Goal: Browse casually: Explore the website without a specific task or goal

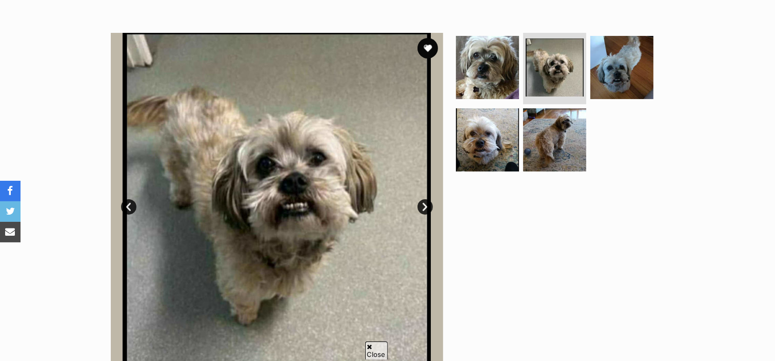
scroll to position [181, 0]
click at [424, 210] on link "Next" at bounding box center [425, 206] width 15 height 15
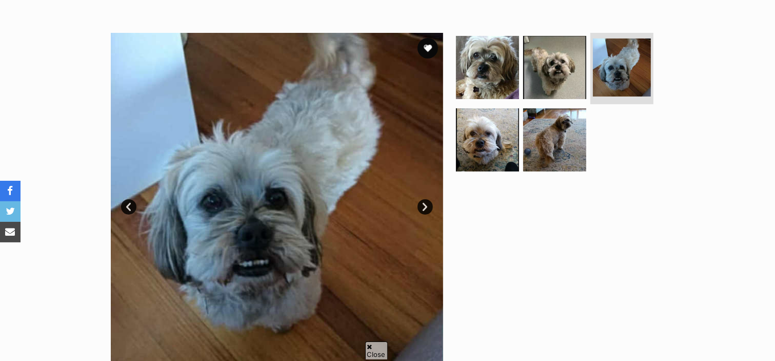
click at [424, 210] on link "Next" at bounding box center [425, 206] width 15 height 15
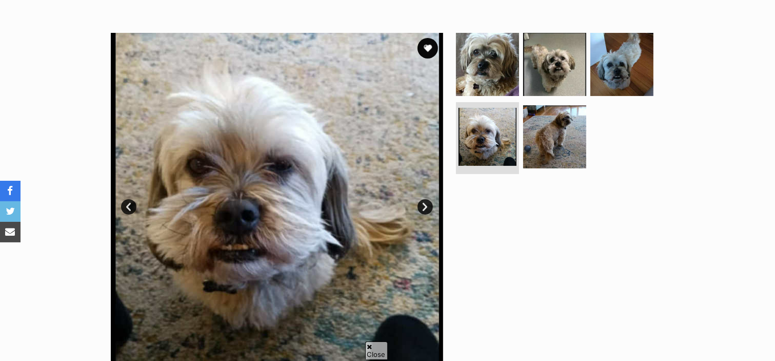
click at [424, 210] on link "Next" at bounding box center [425, 206] width 15 height 15
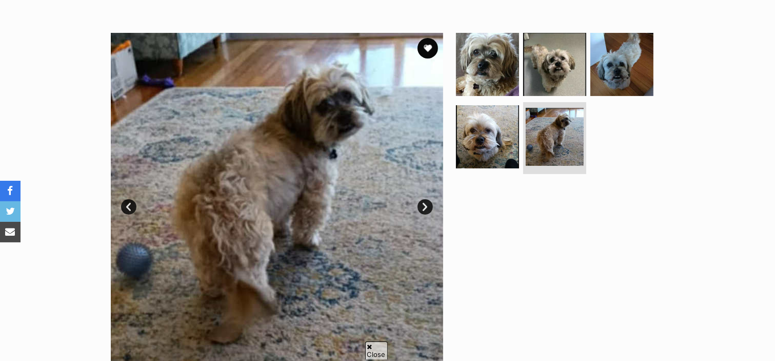
click at [424, 211] on link "Next" at bounding box center [425, 206] width 15 height 15
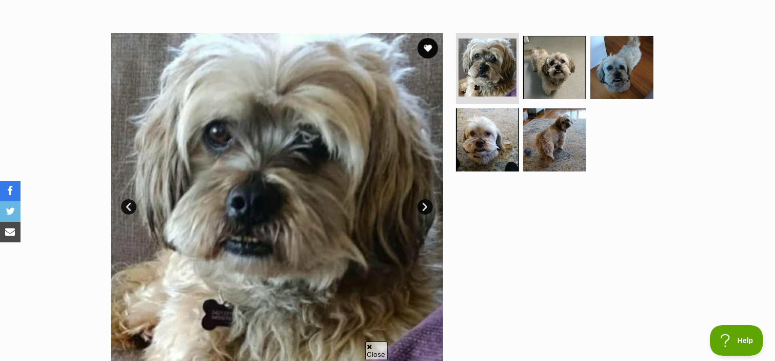
click at [426, 212] on link "Next" at bounding box center [425, 206] width 15 height 15
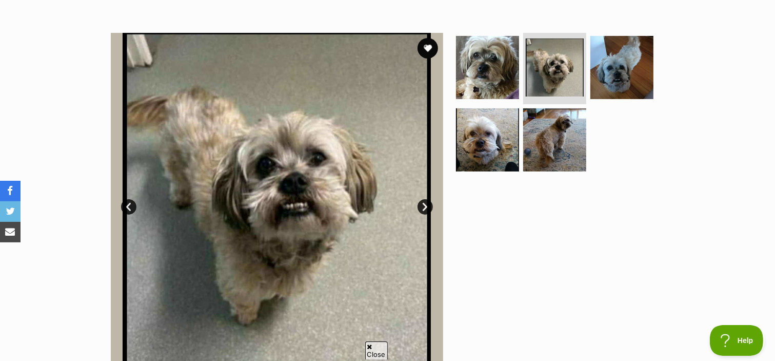
click at [426, 212] on link "Next" at bounding box center [425, 206] width 15 height 15
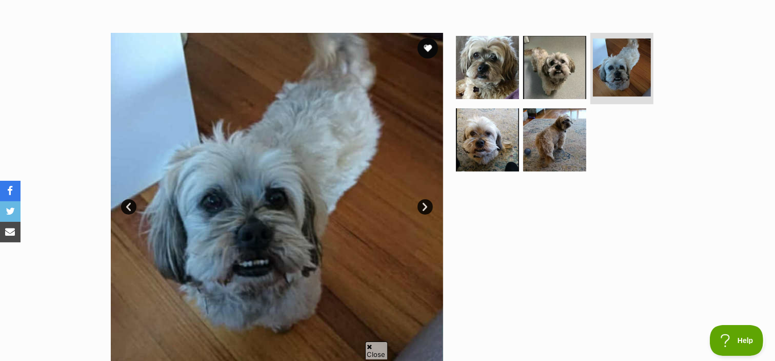
click at [425, 212] on link "Next" at bounding box center [425, 206] width 15 height 15
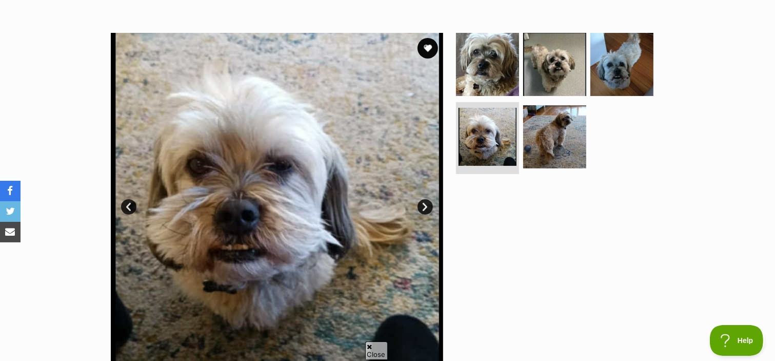
click at [425, 212] on link "Next" at bounding box center [425, 206] width 15 height 15
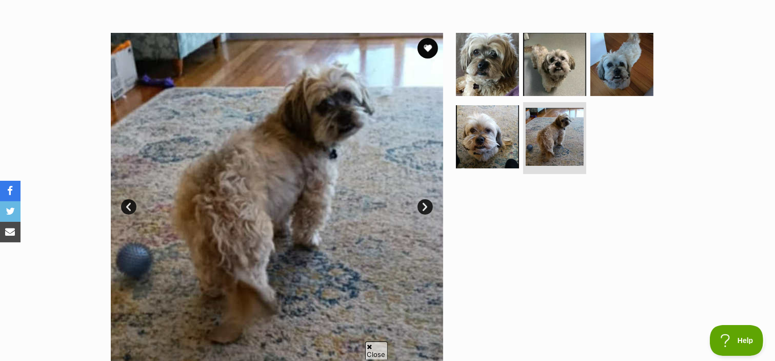
click at [425, 212] on link "Next" at bounding box center [425, 206] width 15 height 15
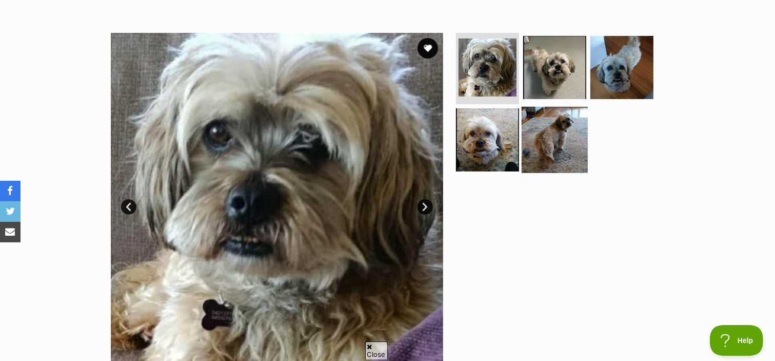
click at [565, 128] on img at bounding box center [555, 140] width 66 height 66
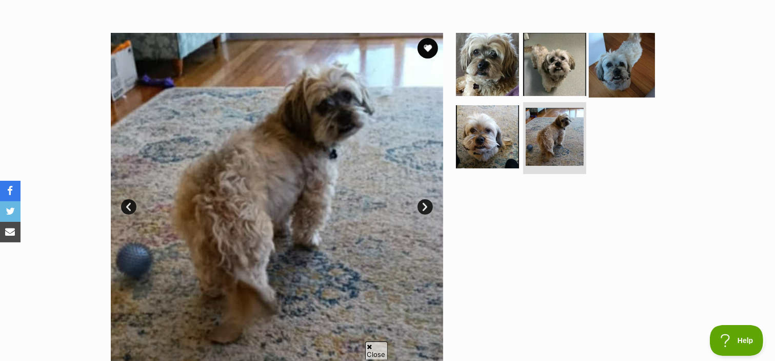
click at [618, 74] on img at bounding box center [622, 64] width 66 height 66
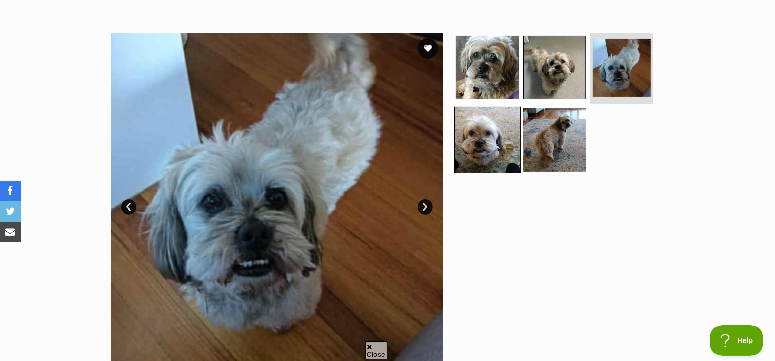
click at [480, 142] on img at bounding box center [488, 140] width 66 height 66
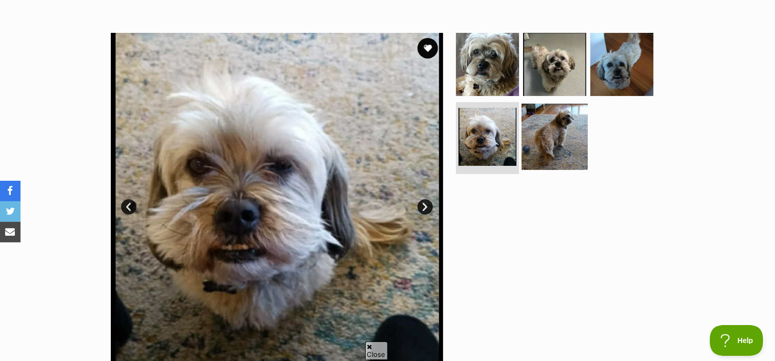
click at [564, 132] on img at bounding box center [555, 137] width 66 height 66
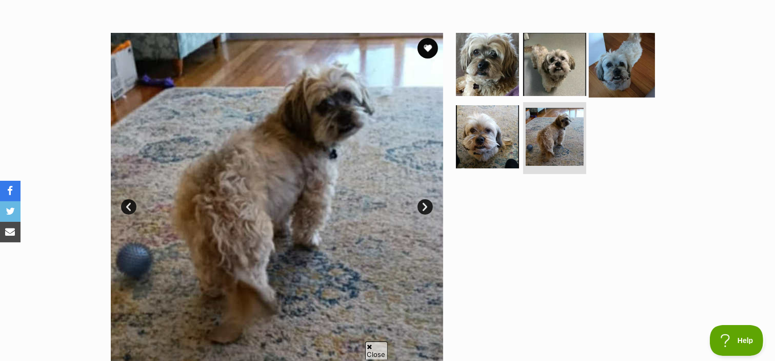
click at [609, 70] on img at bounding box center [622, 64] width 66 height 66
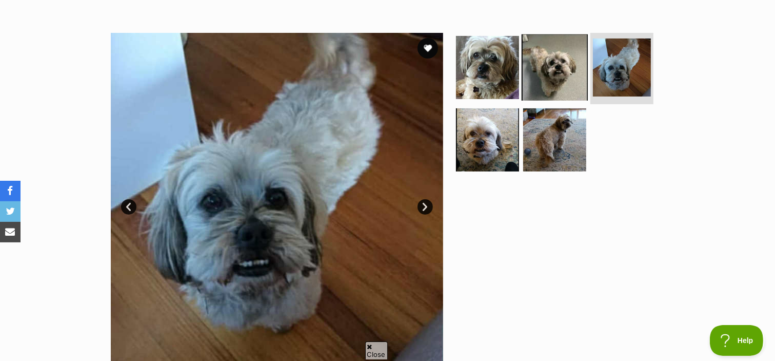
click at [558, 71] on img at bounding box center [555, 67] width 66 height 66
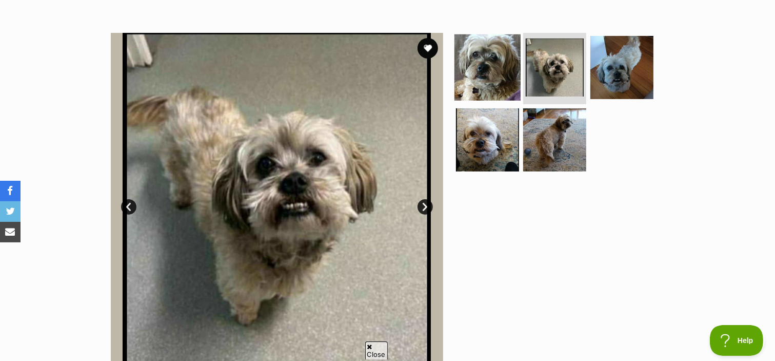
click at [475, 75] on img at bounding box center [488, 67] width 66 height 66
